Goal: Check status: Check status

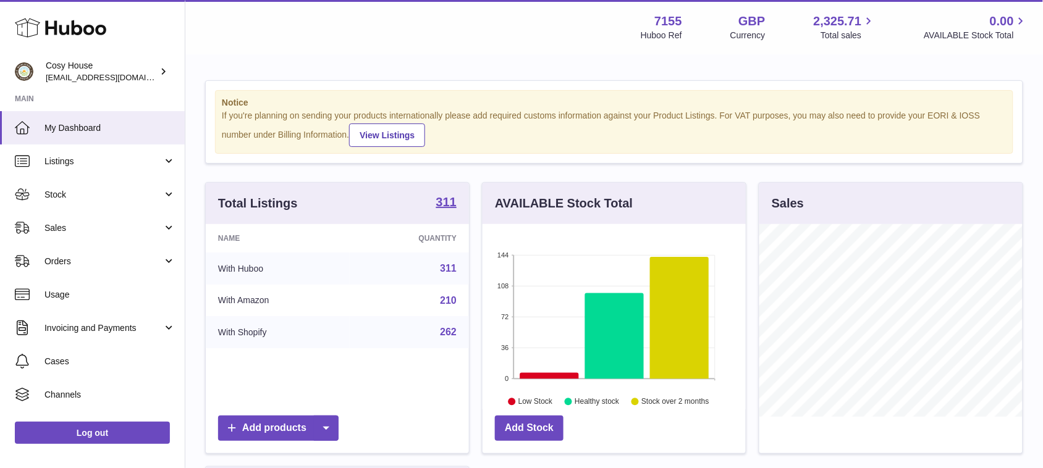
scroll to position [192, 263]
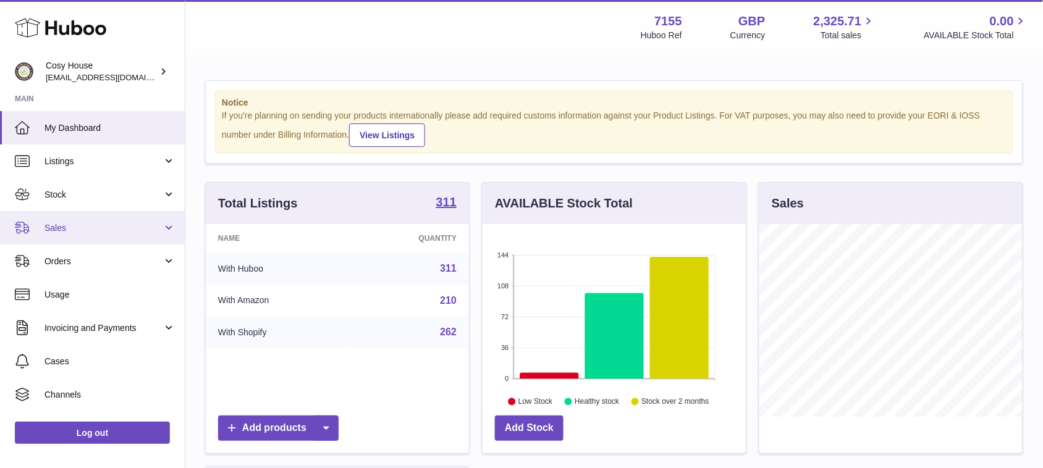
click at [69, 227] on span "Sales" at bounding box center [103, 228] width 118 height 12
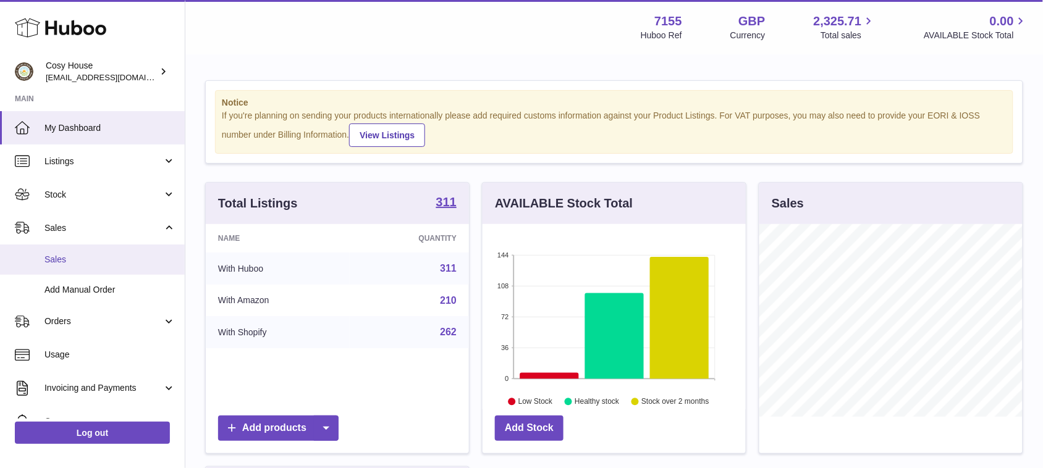
click at [80, 267] on link "Sales" at bounding box center [92, 260] width 185 height 30
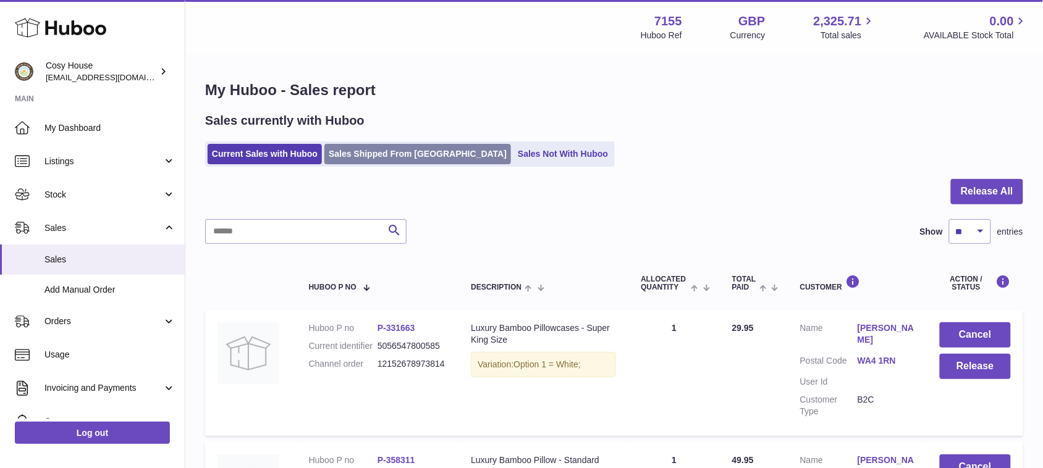
click at [386, 152] on link "Sales Shipped From [GEOGRAPHIC_DATA]" at bounding box center [417, 154] width 187 height 20
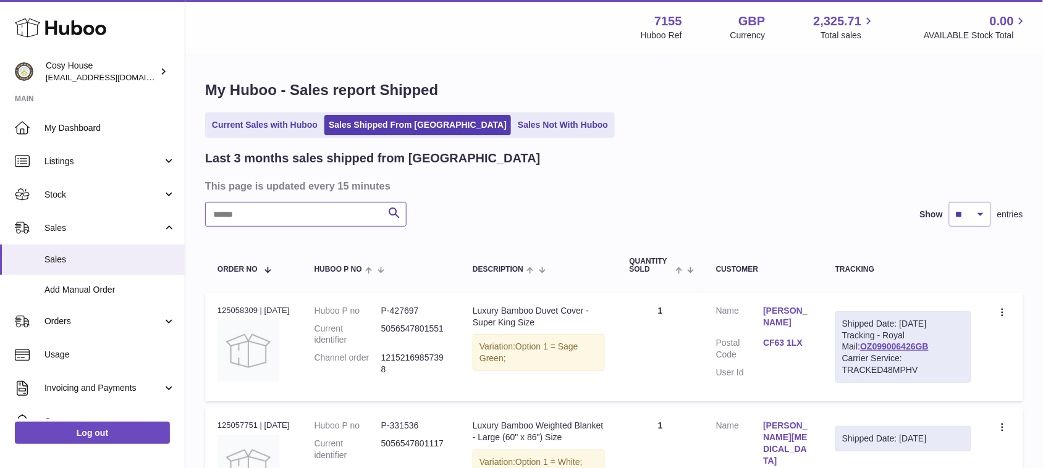
click at [307, 221] on input "text" at bounding box center [305, 214] width 201 height 25
paste input "**********"
type input "**********"
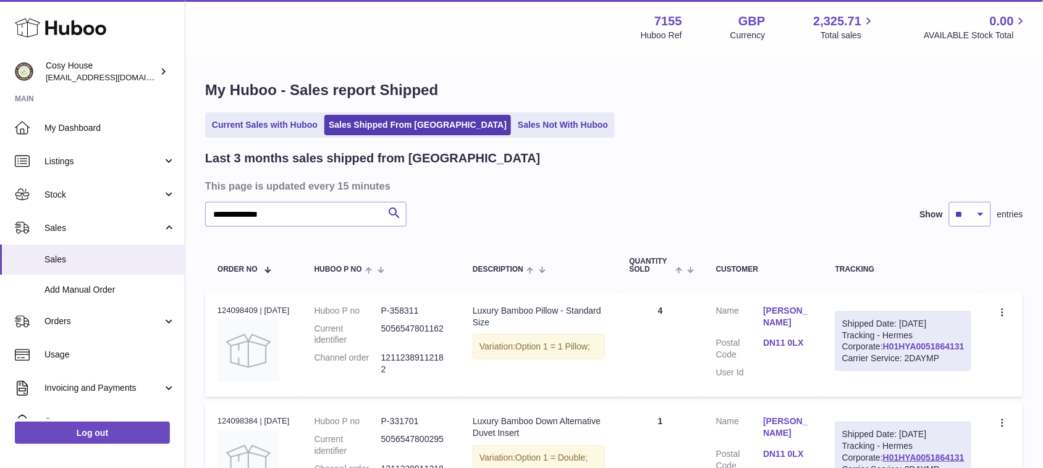
drag, startPoint x: 967, startPoint y: 371, endPoint x: 884, endPoint y: 372, distance: 83.4
click at [884, 372] on div "Shipped Date: [DATE] Tracking - Hermes Corporate: H01HYA0051864131 Carrier Serv…" at bounding box center [903, 341] width 136 height 61
copy link "H01HYA0051864131"
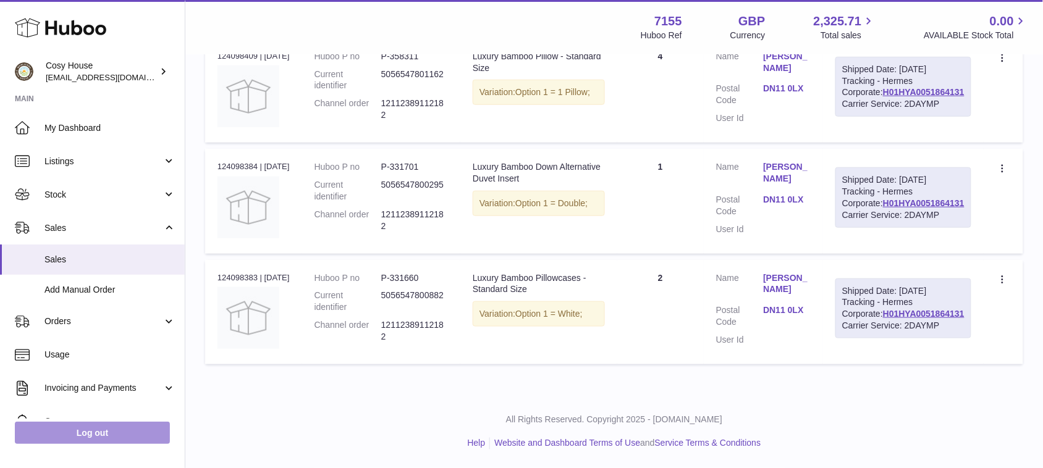
click at [100, 431] on link "Log out" at bounding box center [92, 433] width 155 height 22
